Goal: Task Accomplishment & Management: Manage account settings

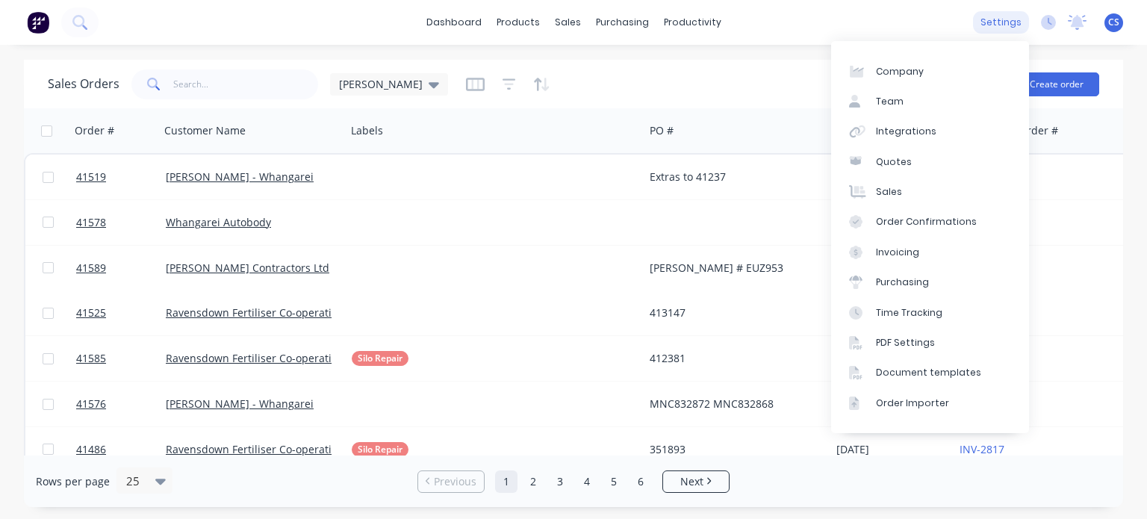
click at [998, 29] on div "settings" at bounding box center [1001, 22] width 56 height 22
click at [873, 104] on link "Team" at bounding box center [930, 102] width 198 height 30
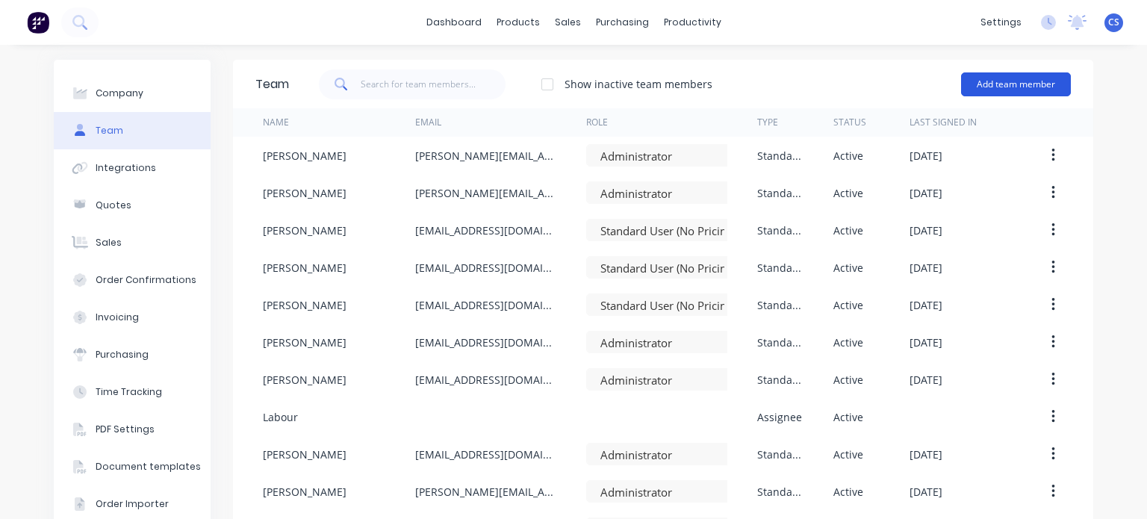
click at [1012, 83] on button "Add team member" at bounding box center [1016, 84] width 110 height 24
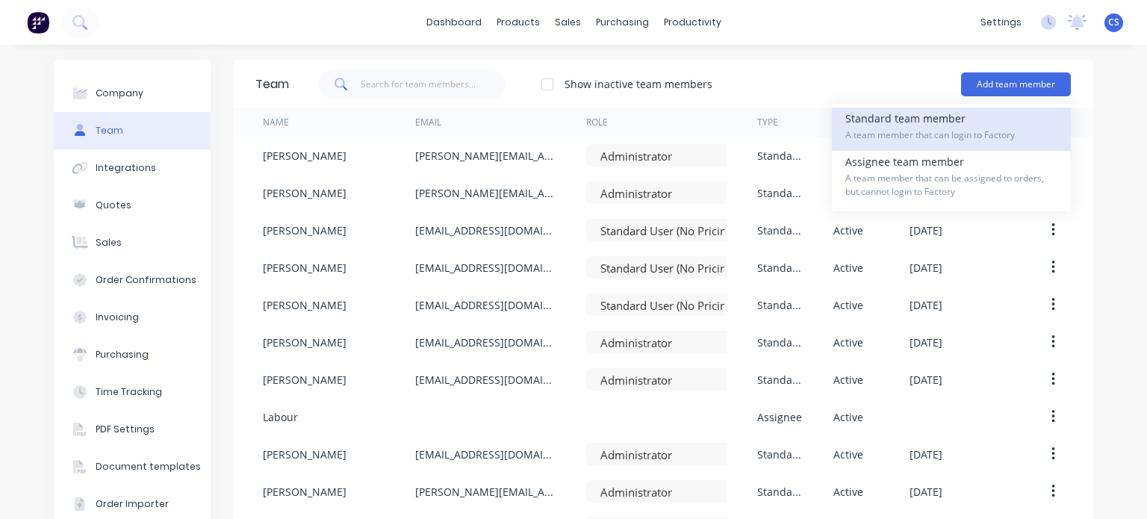
click at [911, 119] on div "Standard team member A team member that can login to Factory" at bounding box center [952, 129] width 212 height 43
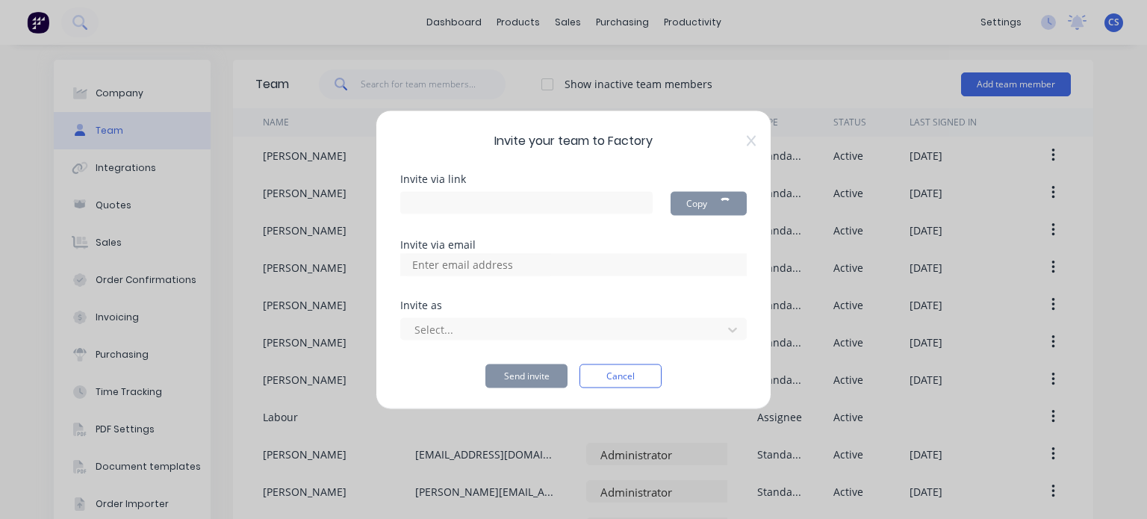
type input "[URL][DOMAIN_NAME]"
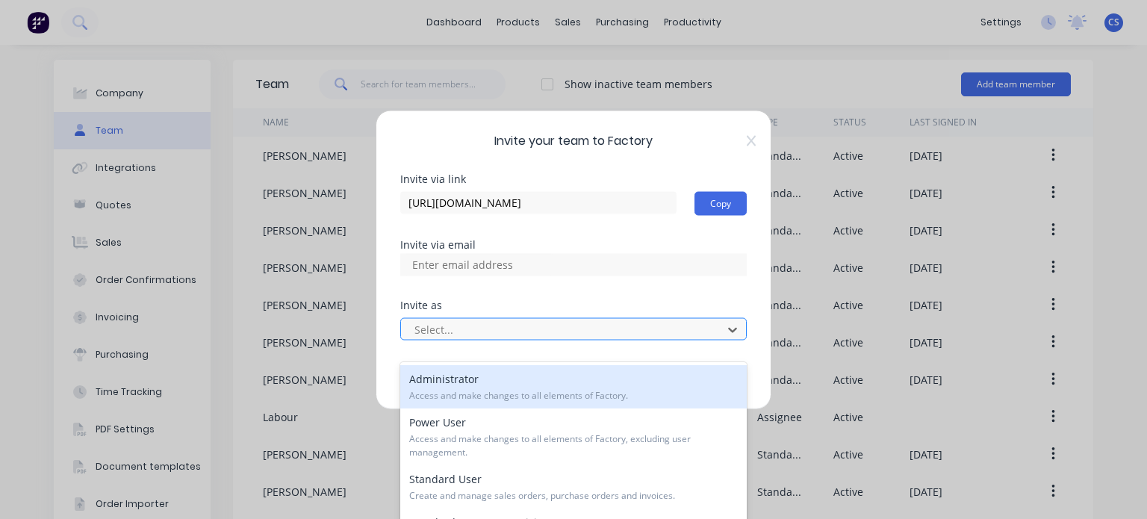
click at [447, 326] on div at bounding box center [564, 329] width 302 height 19
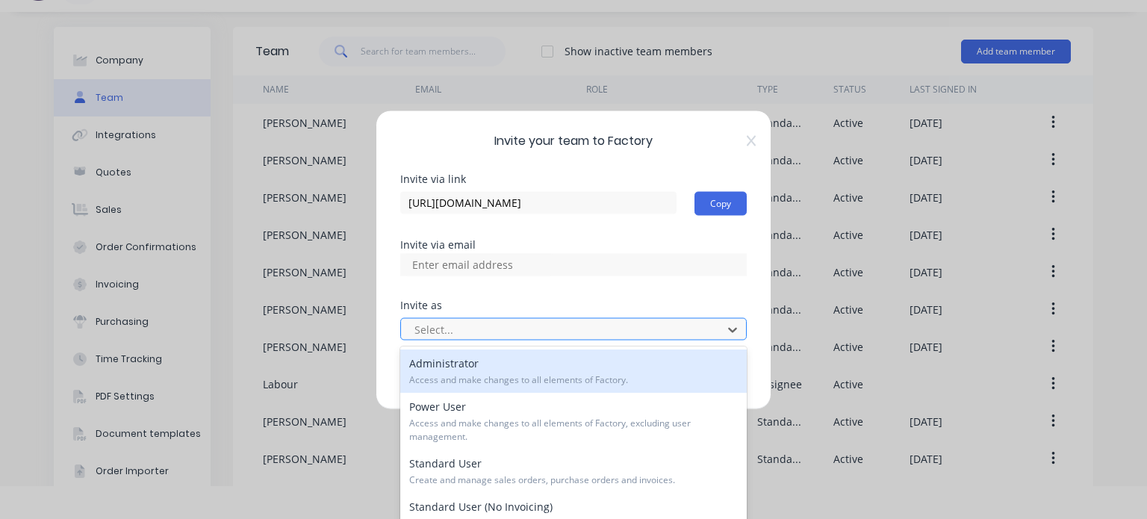
scroll to position [34, 0]
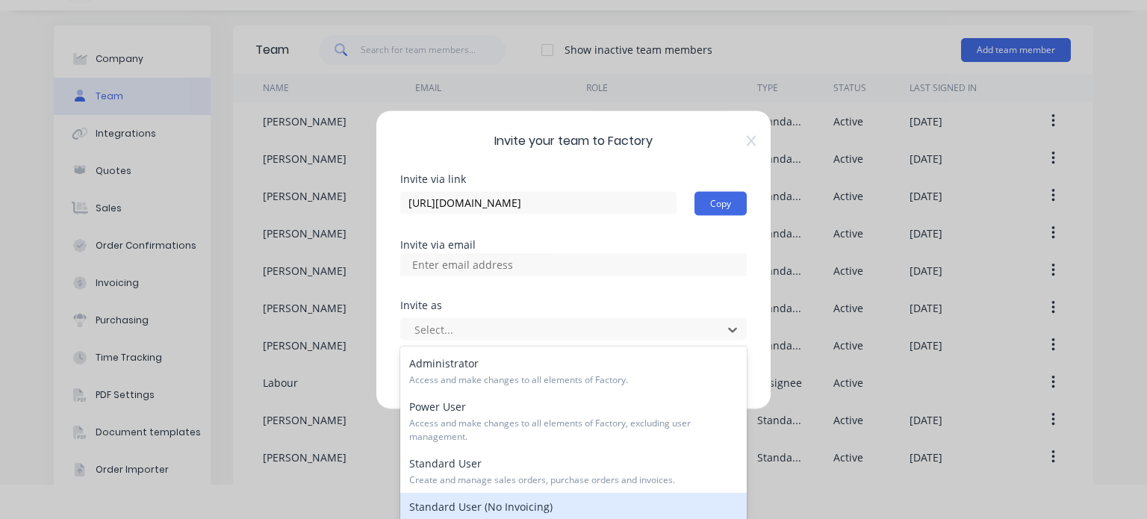
click at [480, 510] on div "Standard User (No Invoicing) Identical to ‘Standard User’, excluding ability to…" at bounding box center [573, 514] width 347 height 43
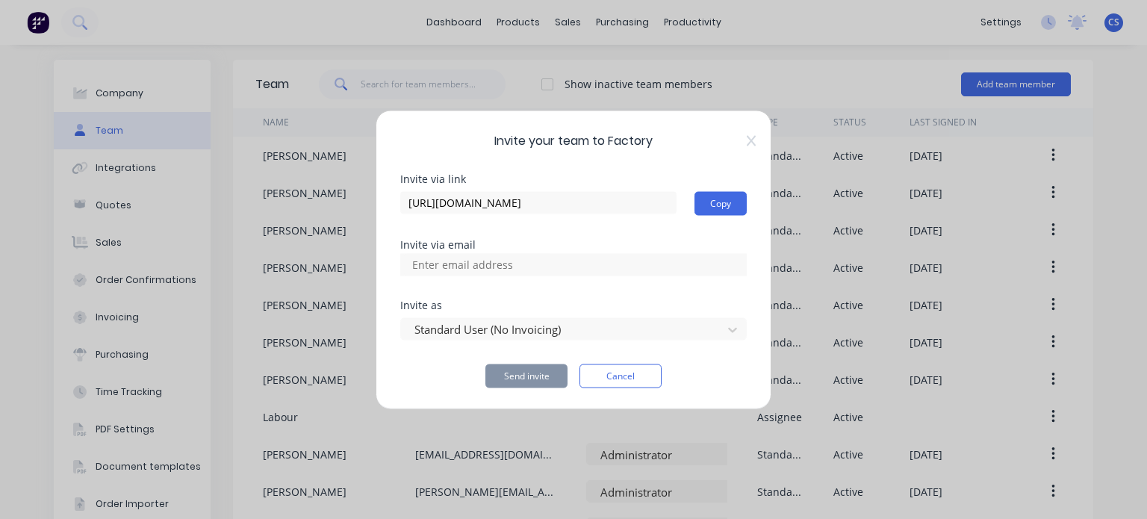
click at [439, 265] on input at bounding box center [478, 264] width 149 height 22
paste input "[PHONE_NUMBER]"
type input "[PHONE_NUMBER]"
drag, startPoint x: 478, startPoint y: 259, endPoint x: 404, endPoint y: 262, distance: 74.0
click at [404, 262] on input "[PHONE_NUMBER]" at bounding box center [478, 264] width 149 height 22
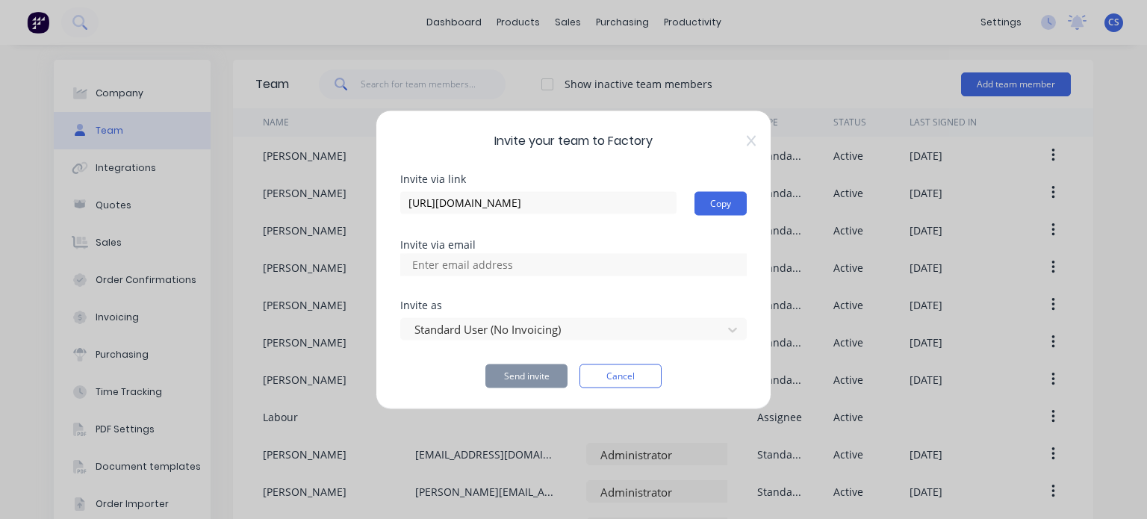
click at [465, 258] on input at bounding box center [478, 264] width 149 height 22
paste input "[EMAIL_ADDRESS][DOMAIN_NAME]"
type input "[EMAIL_ADDRESS][DOMAIN_NAME]"
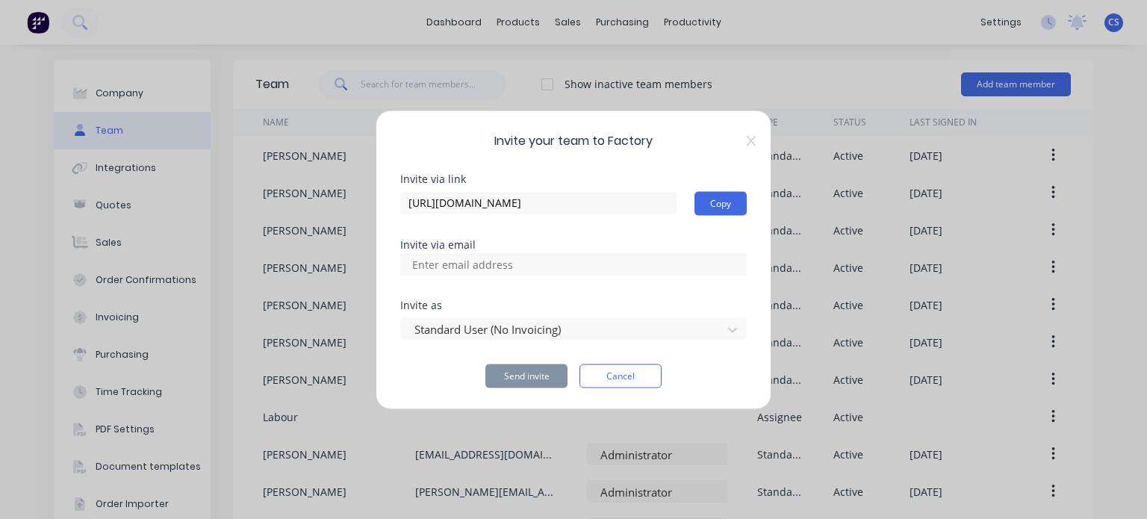
click at [531, 378] on button "Send invite" at bounding box center [527, 376] width 82 height 24
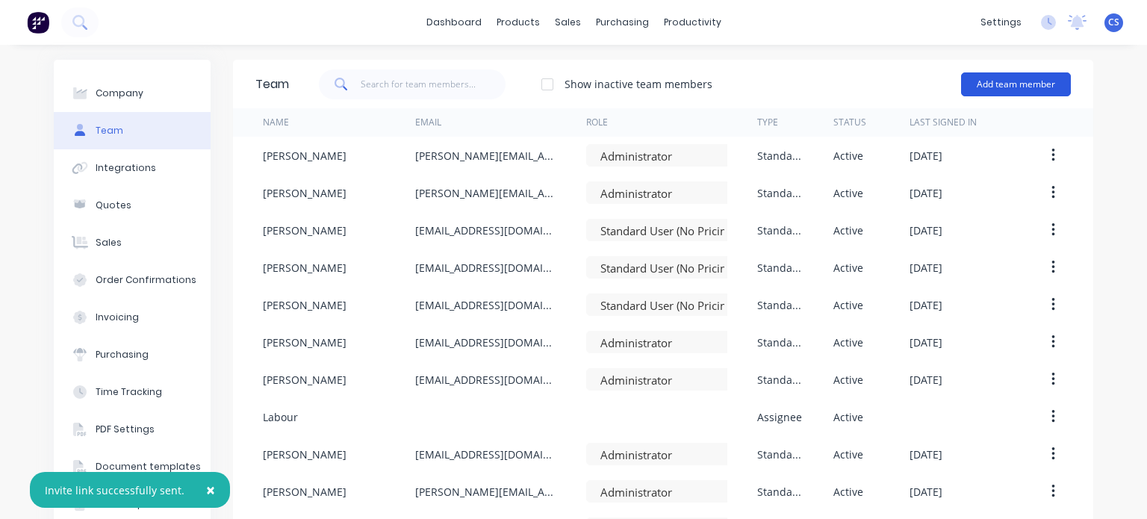
click at [971, 78] on button "Add team member" at bounding box center [1016, 84] width 110 height 24
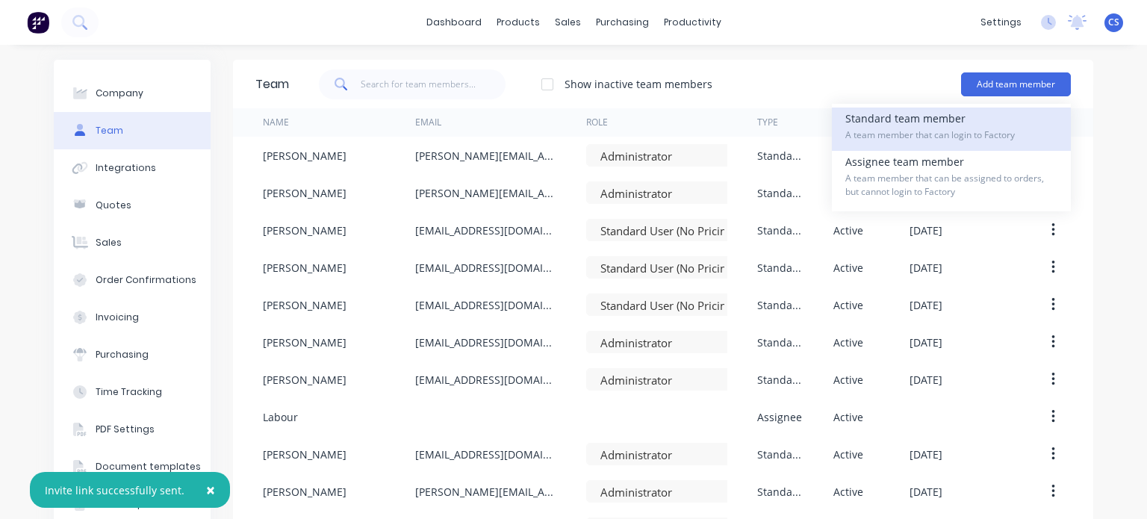
click at [873, 127] on div "Standard team member A team member that can login to Factory" at bounding box center [952, 129] width 212 height 43
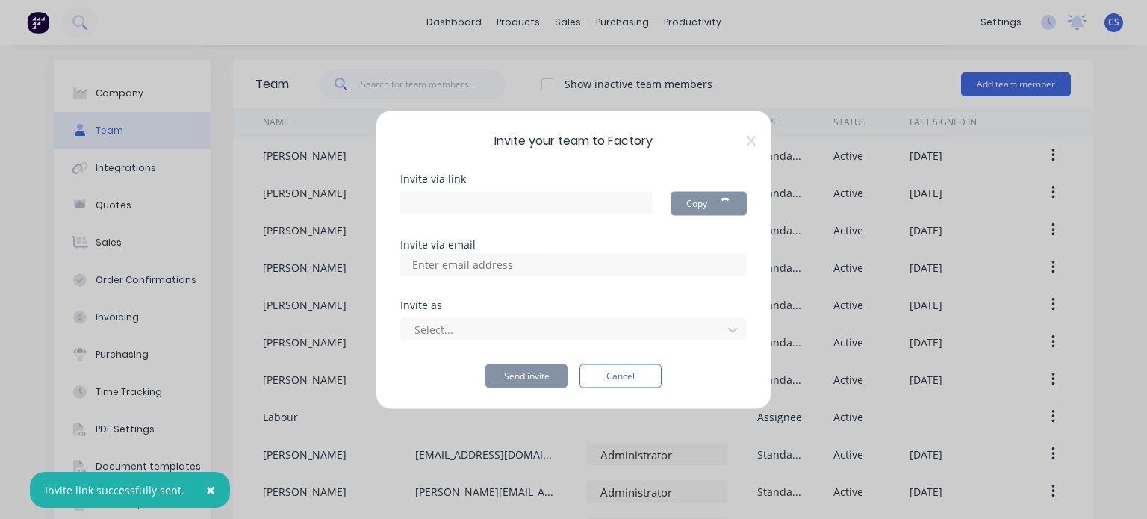
type input "[URL][DOMAIN_NAME]"
click at [442, 262] on input at bounding box center [478, 264] width 149 height 22
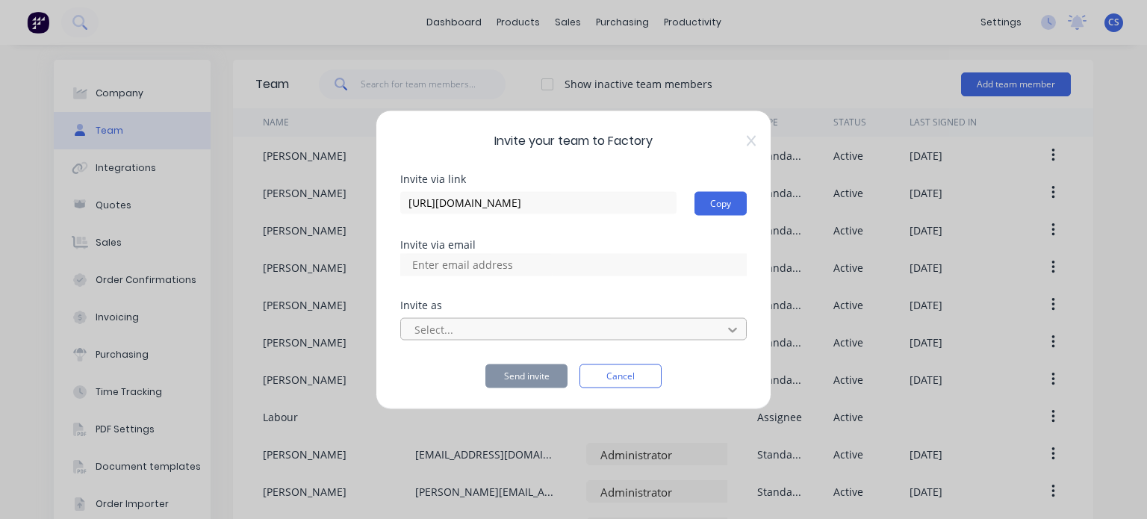
click at [737, 332] on icon at bounding box center [732, 329] width 15 height 15
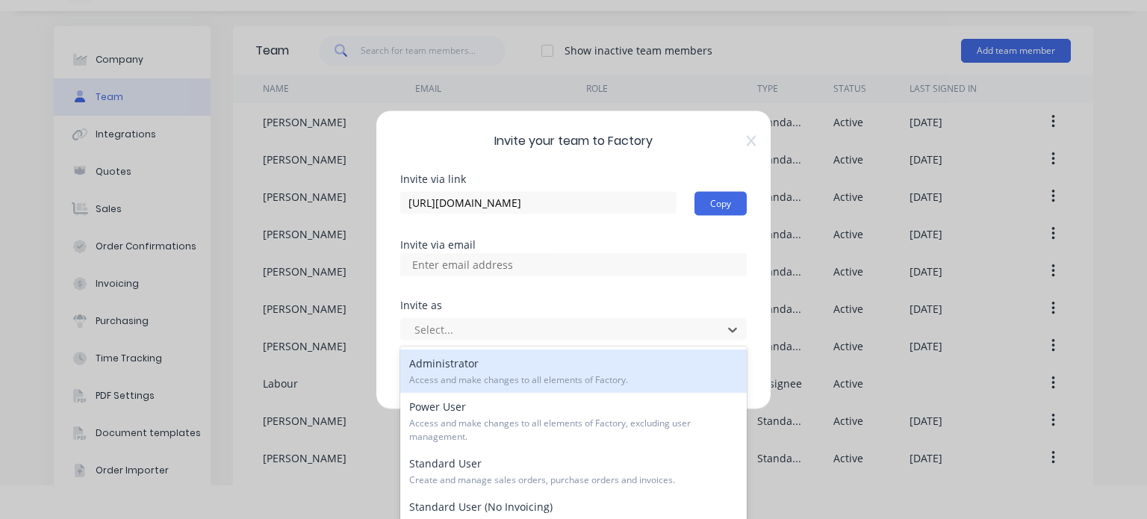
scroll to position [34, 0]
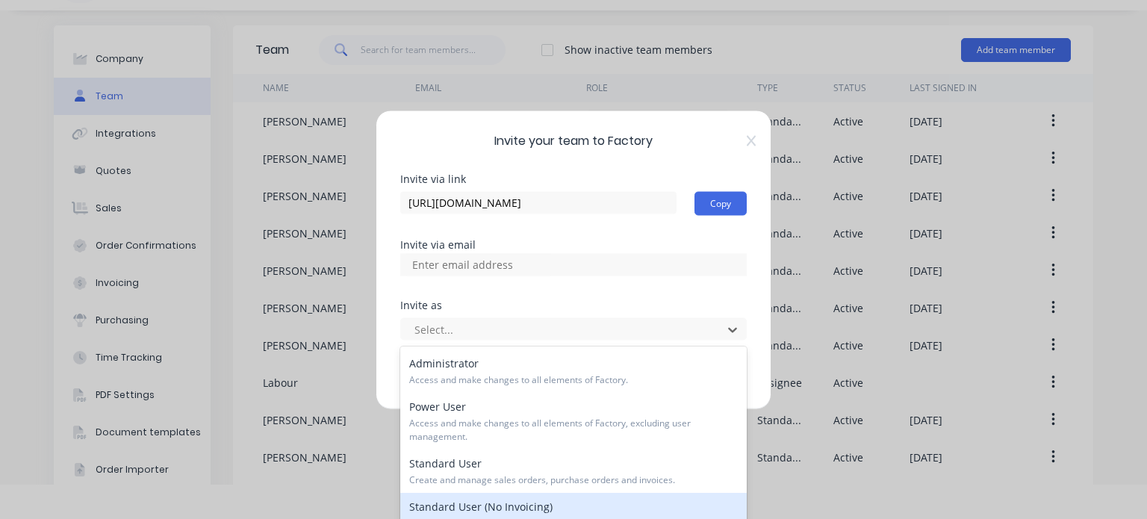
click at [675, 502] on div "Standard User (No Invoicing) Identical to ‘Standard User’, excluding ability to…" at bounding box center [573, 514] width 347 height 43
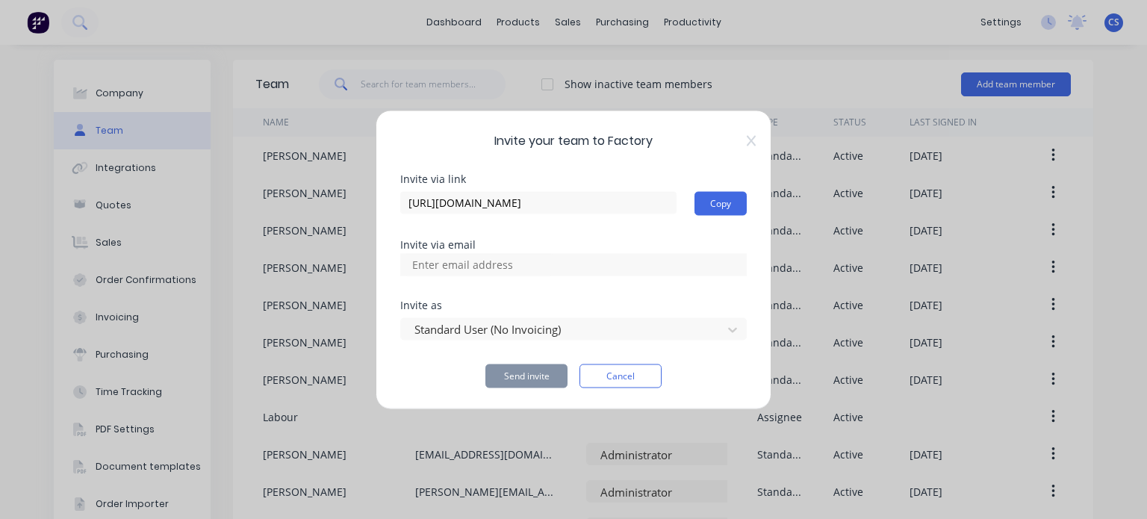
scroll to position [0, 0]
click at [444, 264] on input at bounding box center [478, 264] width 149 height 22
click at [442, 267] on input at bounding box center [478, 264] width 149 height 22
paste input "[EMAIL_ADDRESS][DOMAIN_NAME]"
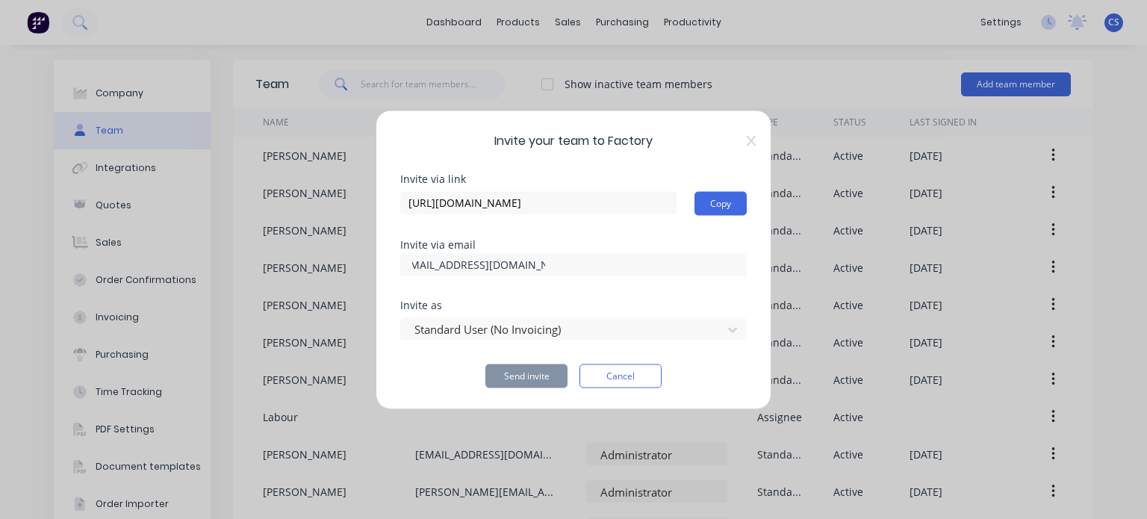
type input "[EMAIL_ADDRESS][DOMAIN_NAME]"
click at [534, 376] on button "Send invite" at bounding box center [527, 376] width 82 height 24
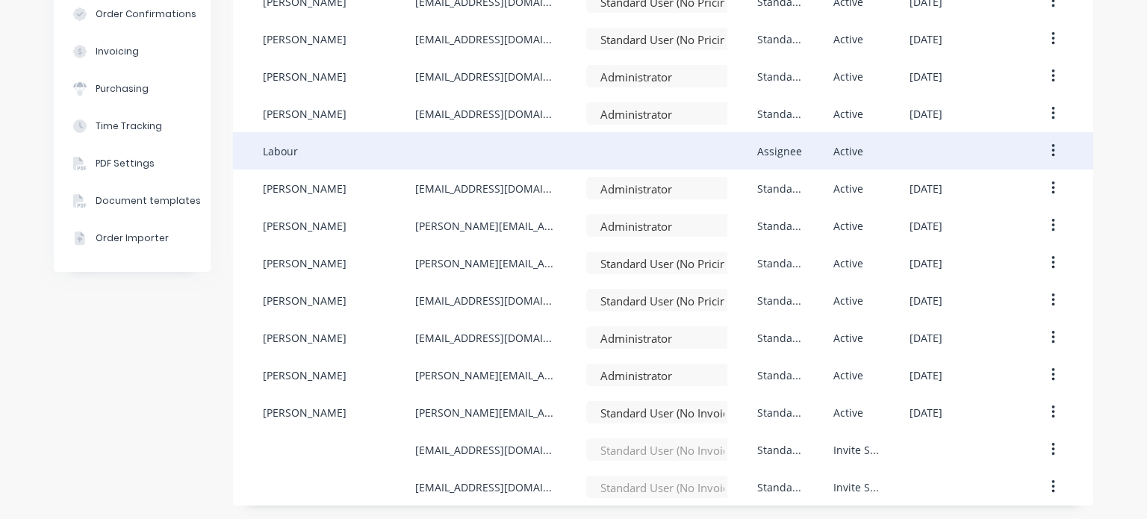
scroll to position [267, 0]
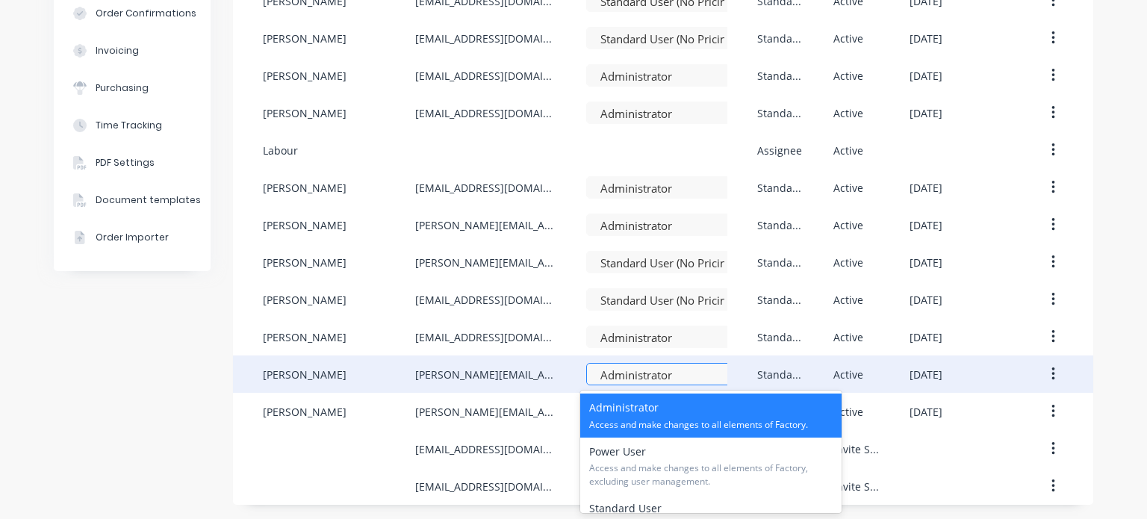
click at [670, 376] on div at bounding box center [662, 375] width 127 height 19
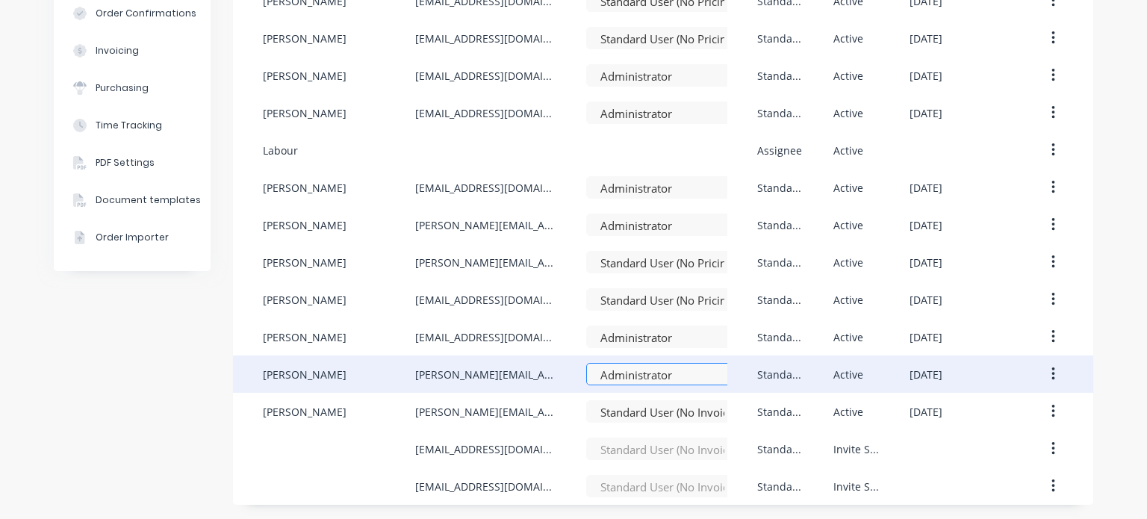
click at [670, 376] on div at bounding box center [662, 375] width 127 height 19
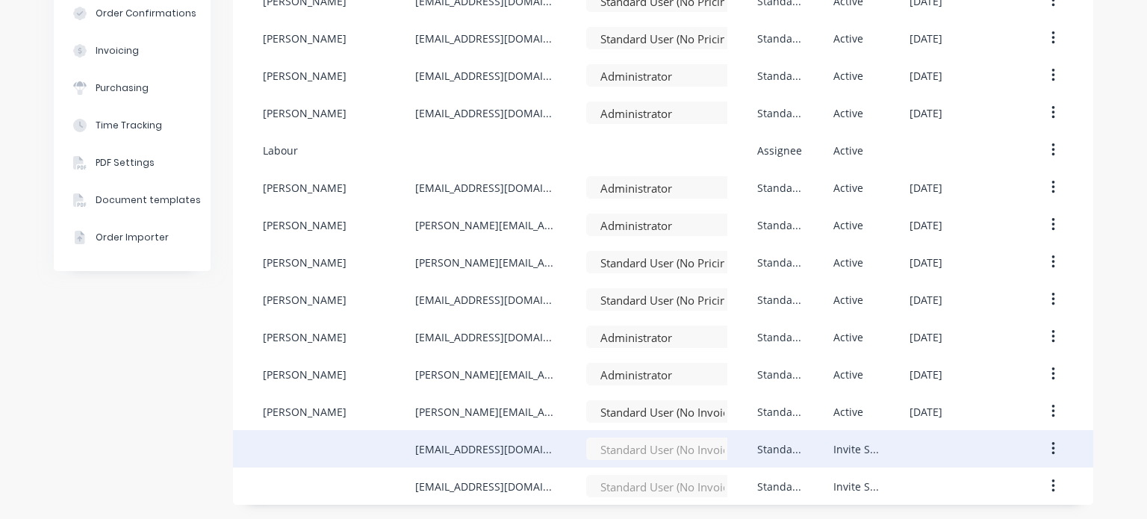
click at [1052, 450] on icon "button" at bounding box center [1054, 449] width 4 height 16
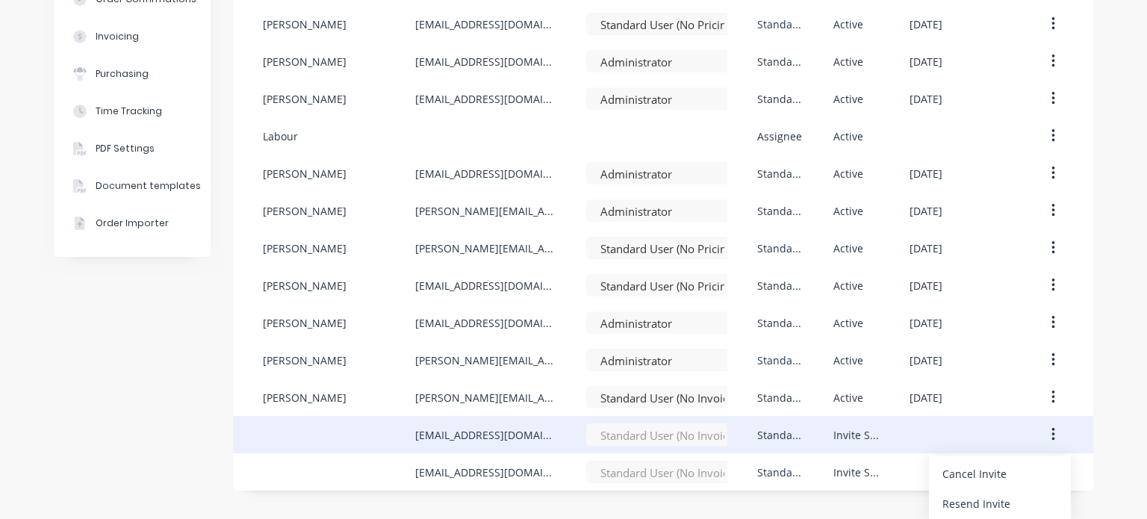
scroll to position [284, 0]
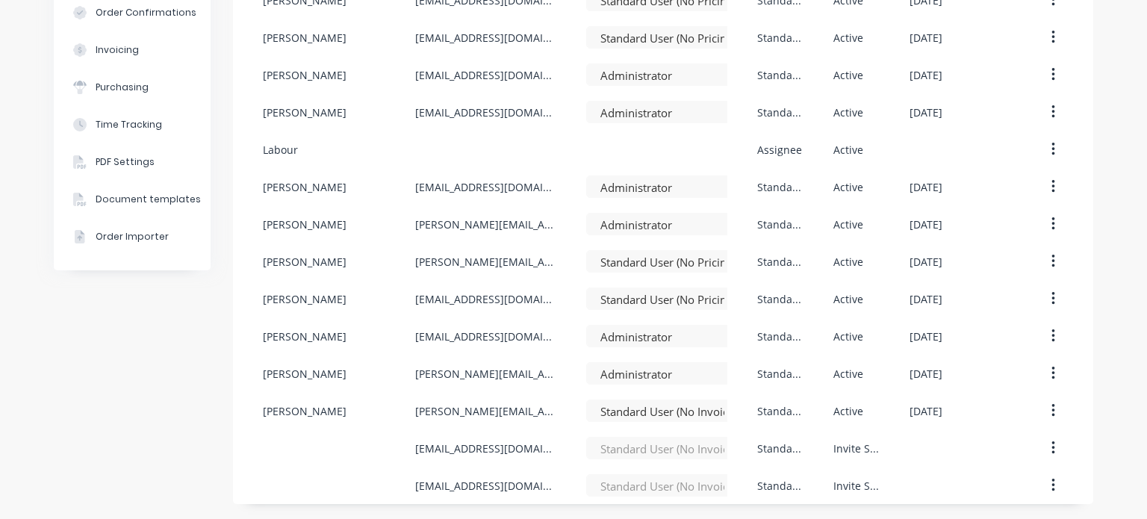
click at [134, 400] on div "Company Team Integrations Quotes Sales Order Confirmations Invoicing Purchasing…" at bounding box center [132, 148] width 157 height 712
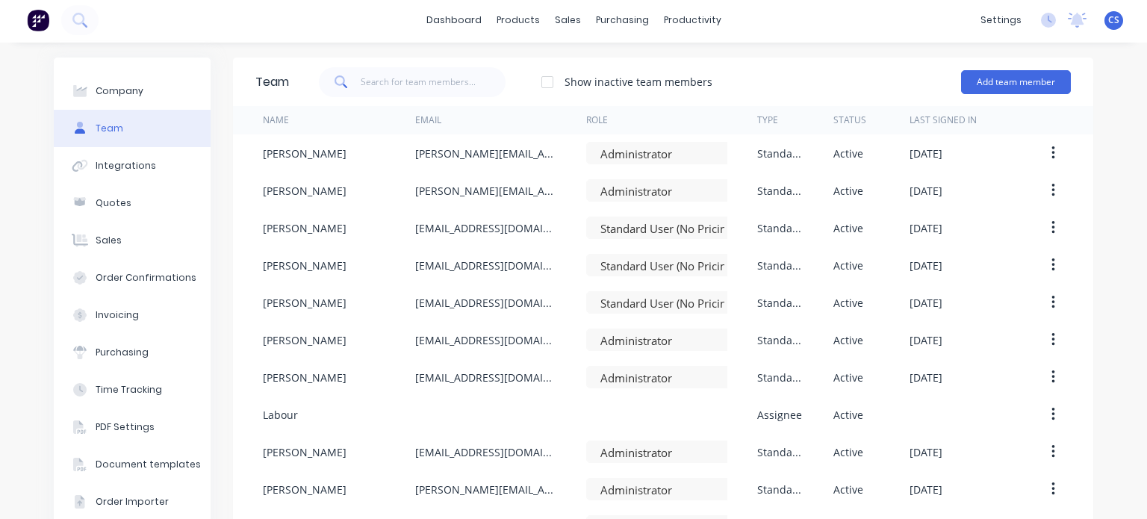
scroll to position [0, 0]
